Goal: Navigation & Orientation: Find specific page/section

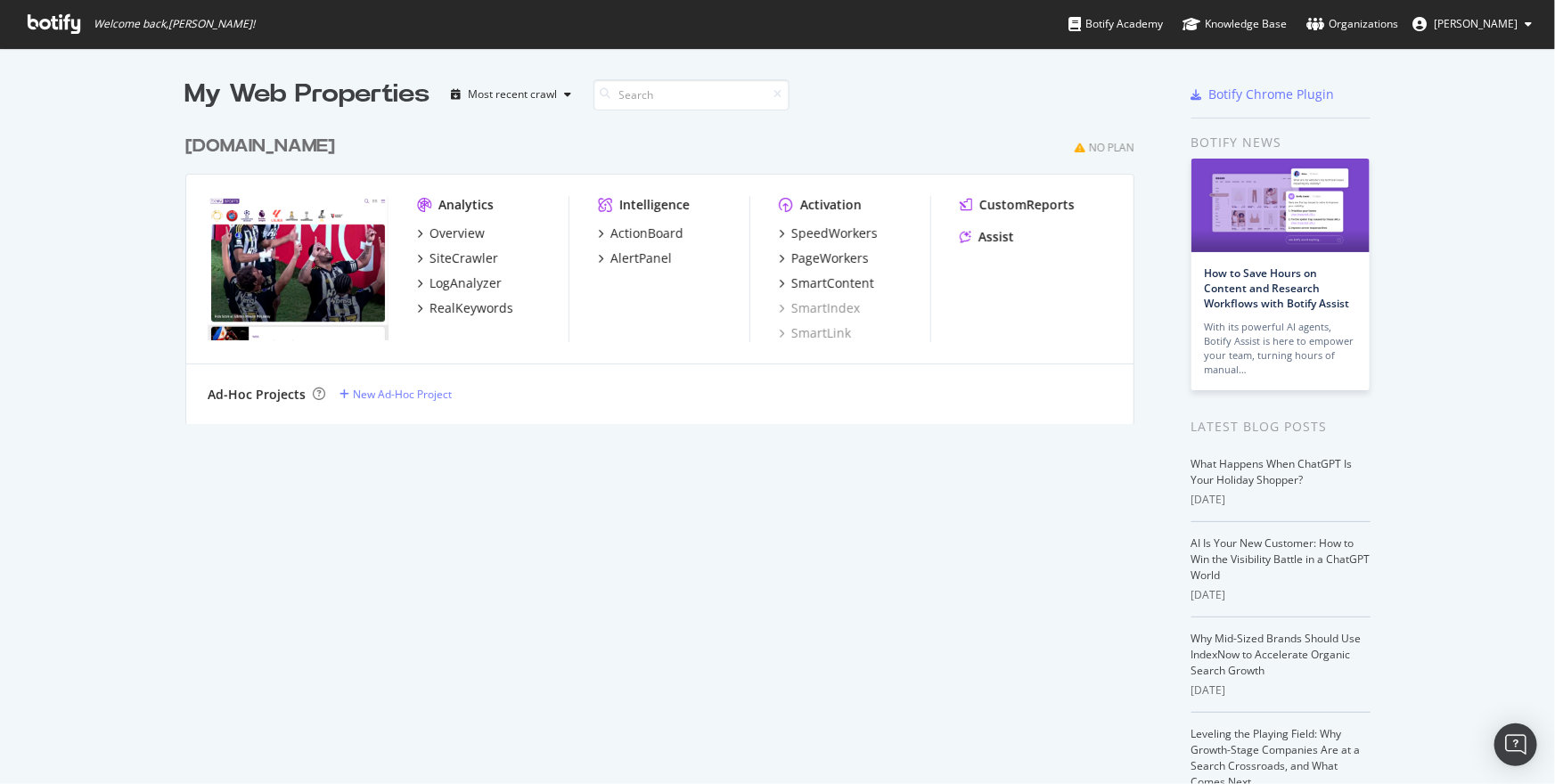
scroll to position [784, 1555]
click at [664, 235] on div "ActionBoard" at bounding box center [646, 233] width 73 height 18
